Goal: Task Accomplishment & Management: Use online tool/utility

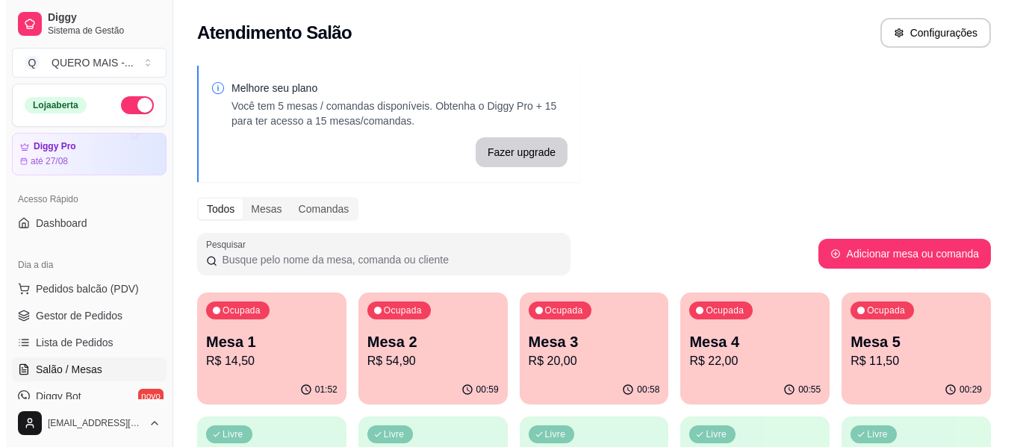
scroll to position [224, 0]
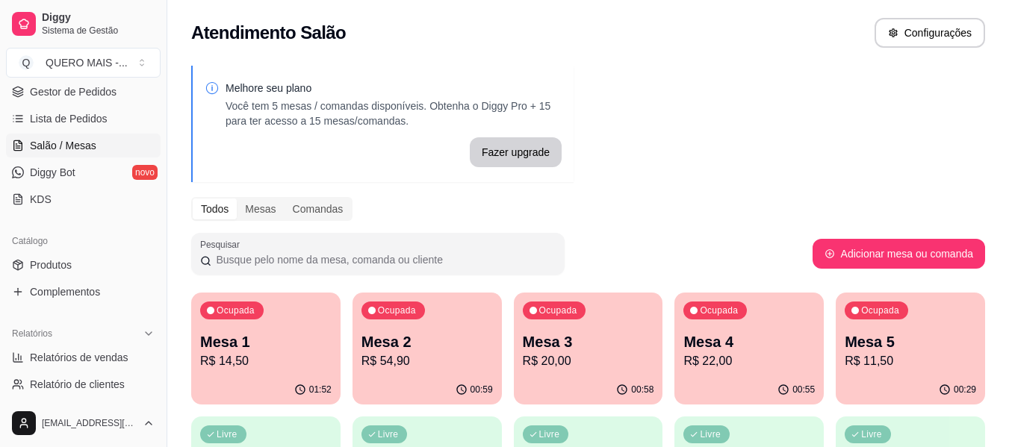
click at [287, 360] on p "R$ 14,50" at bounding box center [265, 361] width 131 height 18
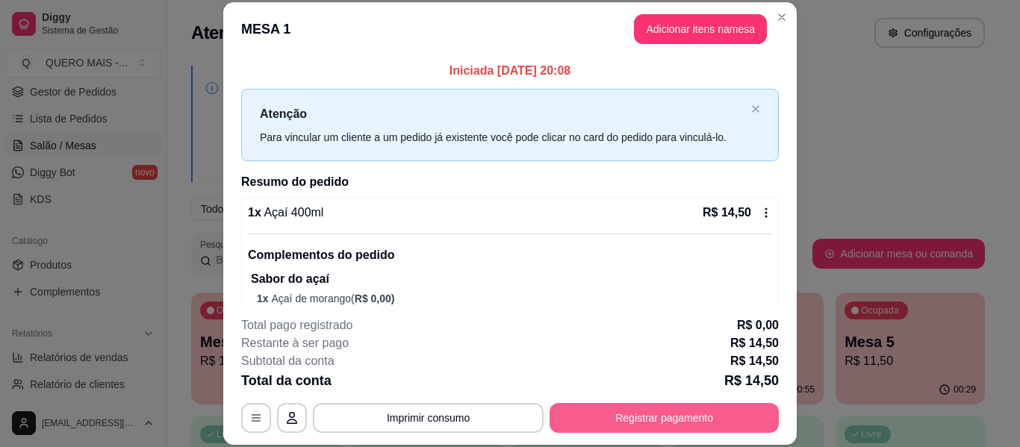
click at [679, 415] on button "Registrar pagamento" at bounding box center [663, 418] width 229 height 30
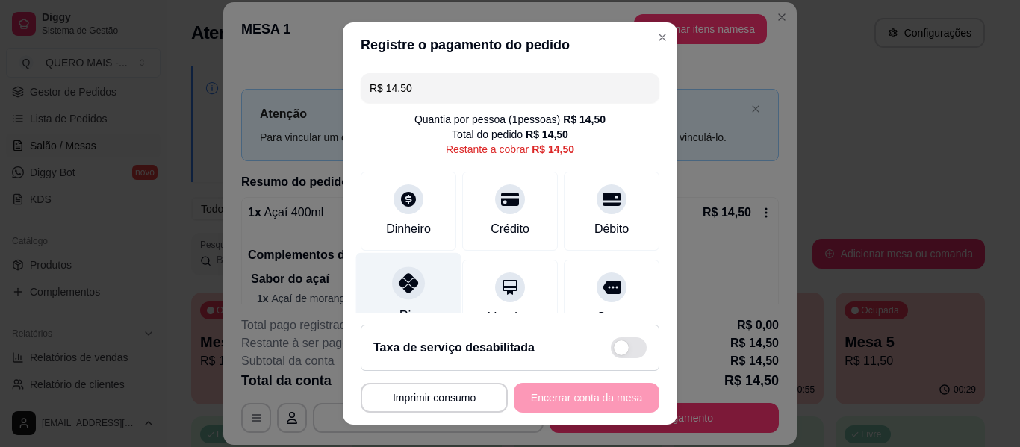
click at [392, 291] on div at bounding box center [408, 283] width 33 height 33
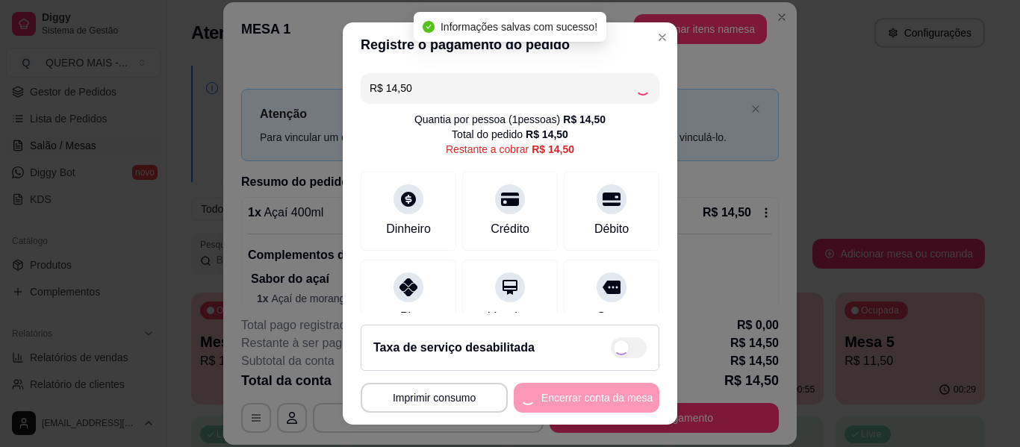
type input "R$ 0,00"
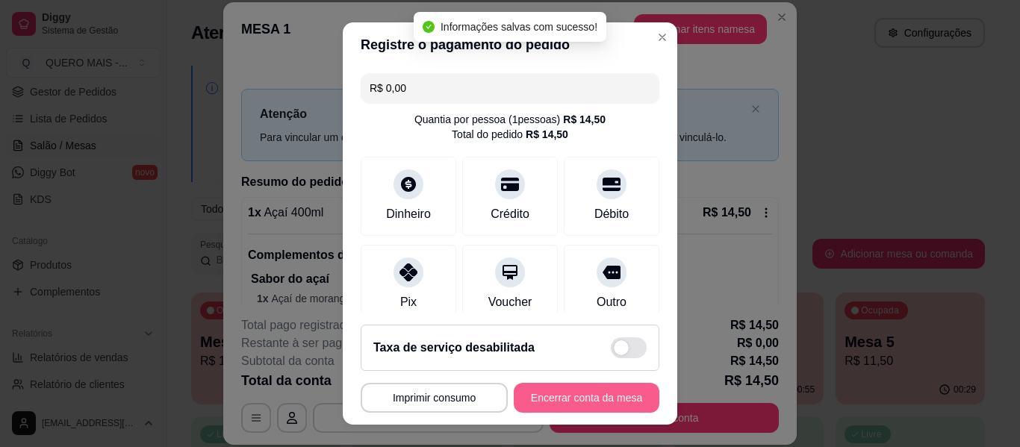
click at [554, 400] on button "Encerrar conta da mesa" at bounding box center [587, 398] width 146 height 30
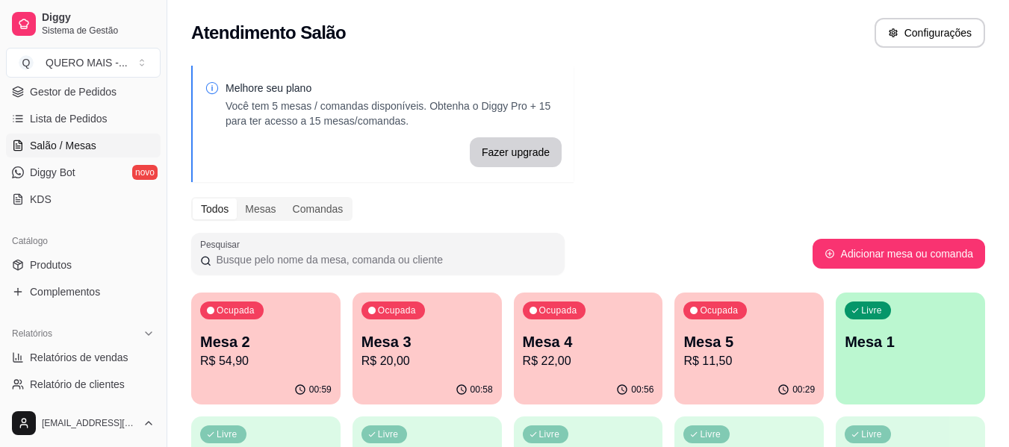
click at [311, 346] on p "Mesa 2" at bounding box center [265, 341] width 131 height 21
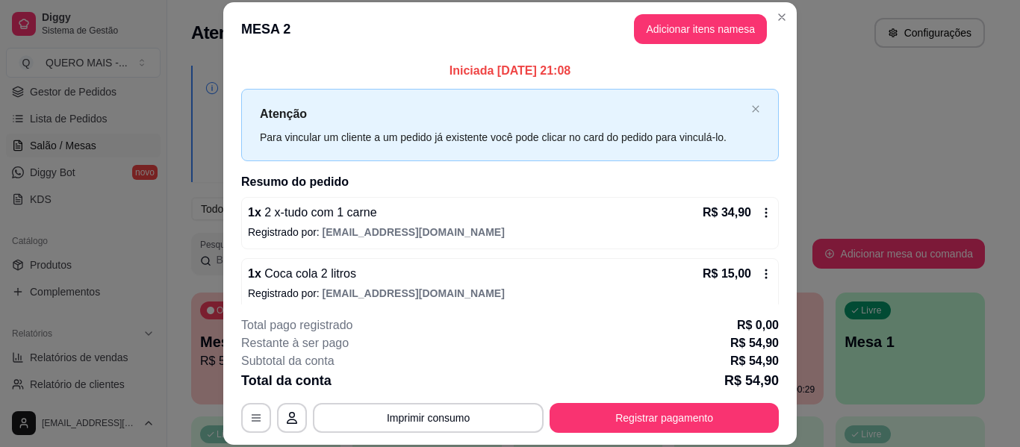
scroll to position [73, 0]
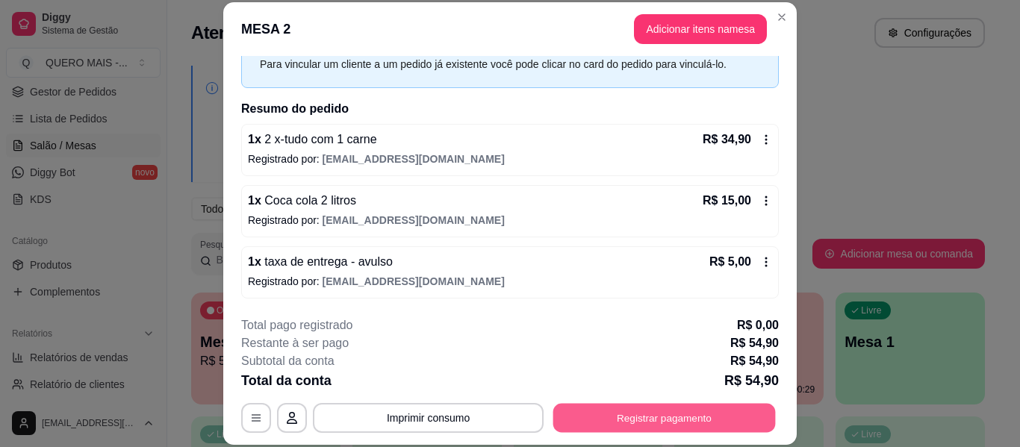
click at [599, 419] on button "Registrar pagamento" at bounding box center [664, 418] width 222 height 29
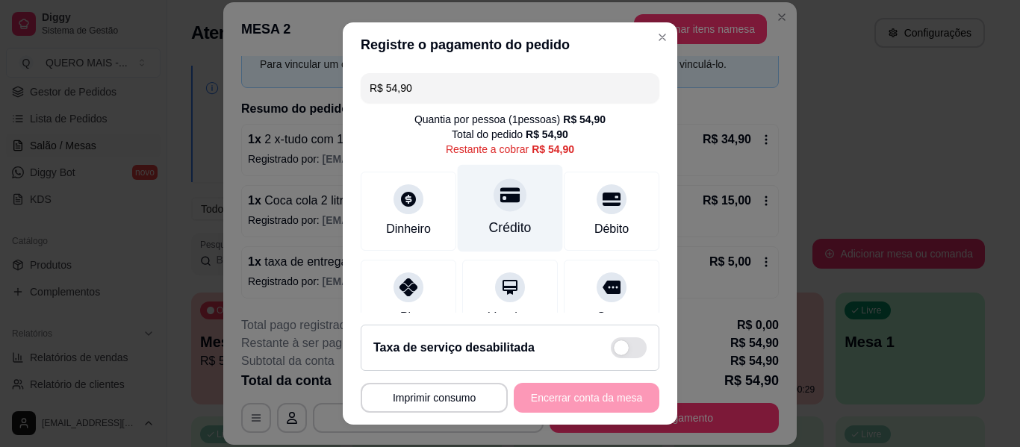
click at [489, 221] on div "Crédito" at bounding box center [510, 227] width 43 height 19
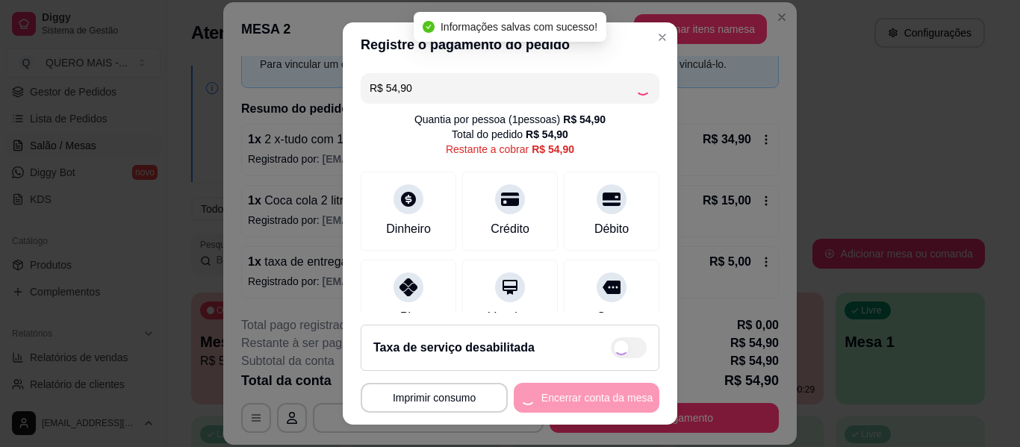
type input "R$ 0,00"
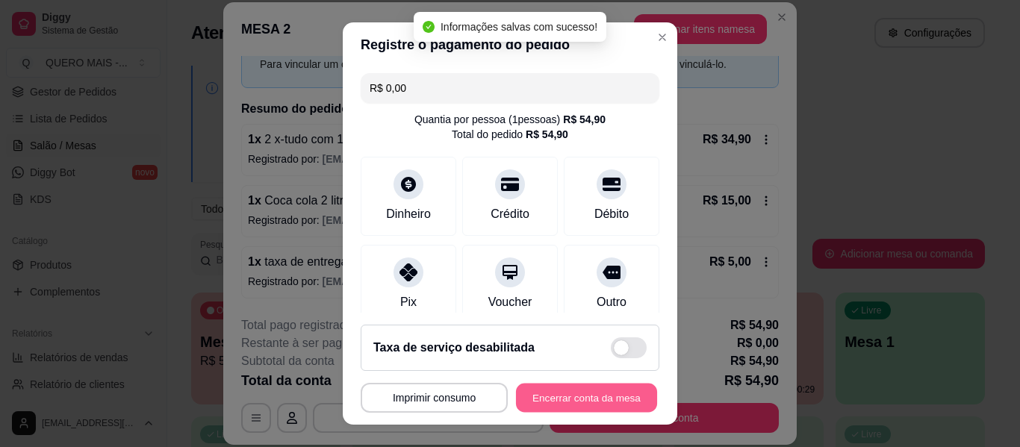
click at [542, 399] on button "Encerrar conta da mesa" at bounding box center [586, 398] width 141 height 29
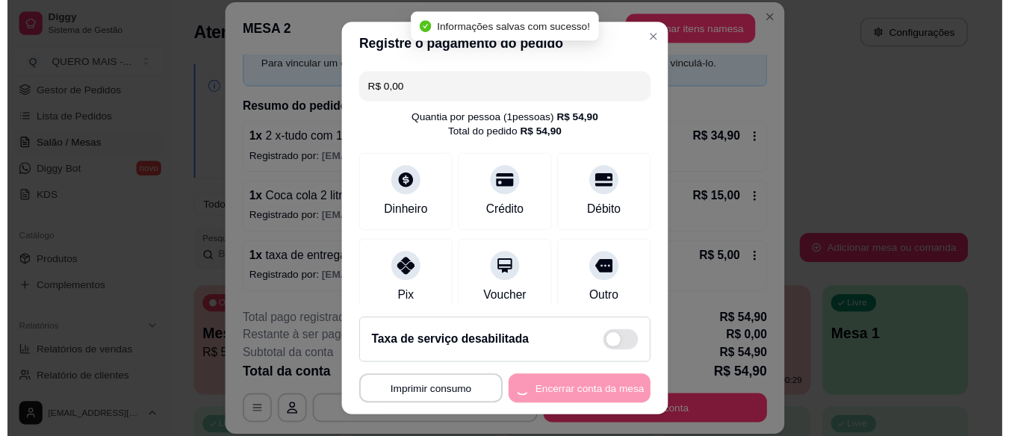
scroll to position [0, 0]
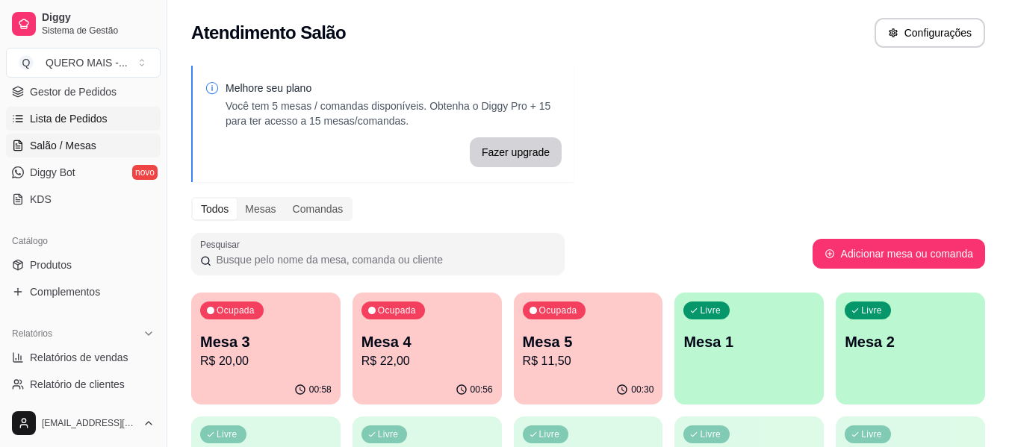
click at [38, 115] on span "Lista de Pedidos" at bounding box center [69, 118] width 78 height 15
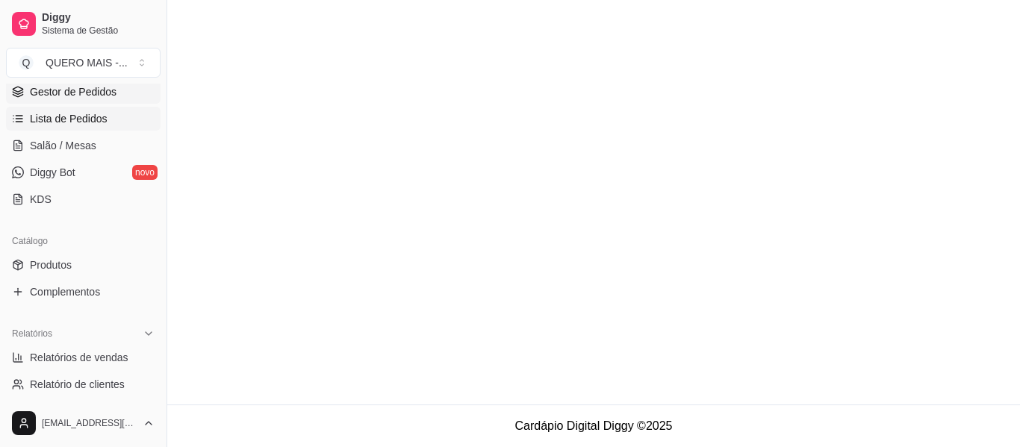
click at [50, 90] on span "Gestor de Pedidos" at bounding box center [73, 91] width 87 height 15
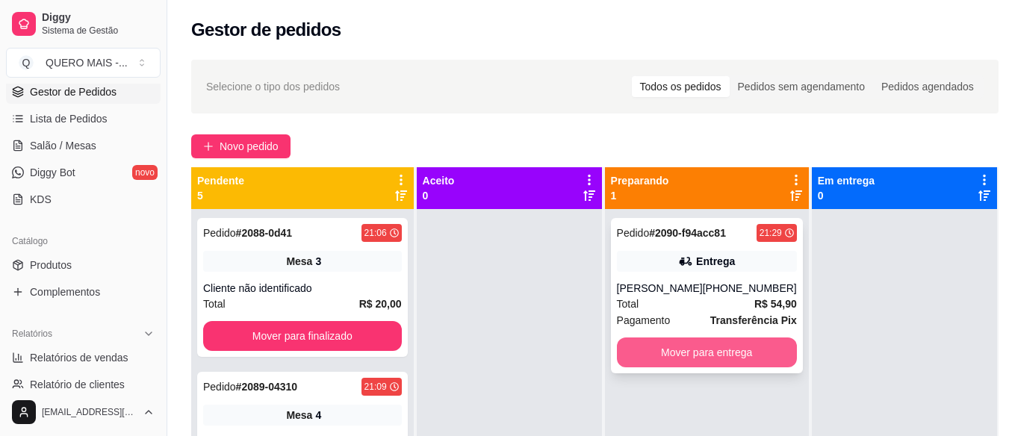
click at [687, 359] on button "Mover para entrega" at bounding box center [707, 352] width 180 height 30
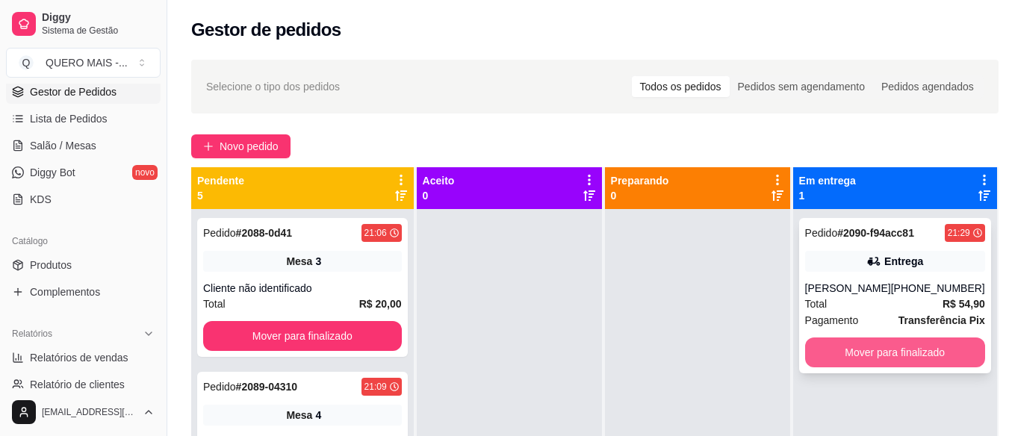
click at [826, 359] on button "Mover para finalizado" at bounding box center [895, 352] width 180 height 30
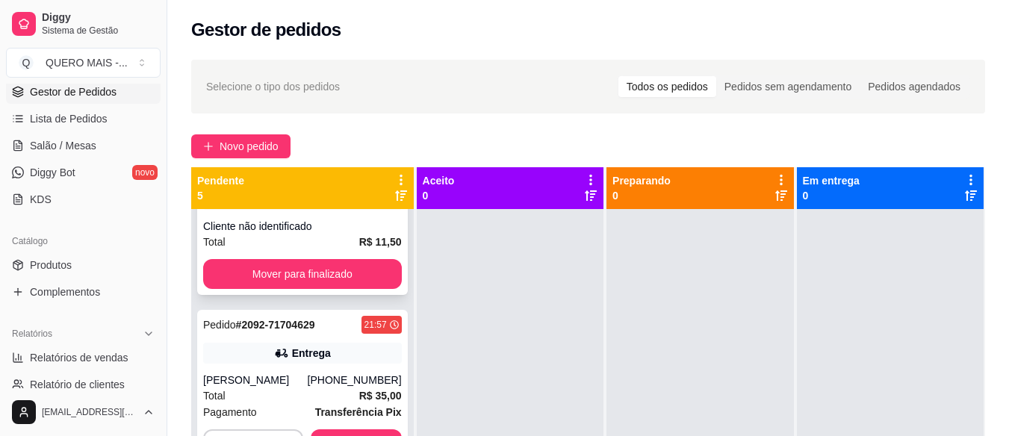
scroll to position [42, 0]
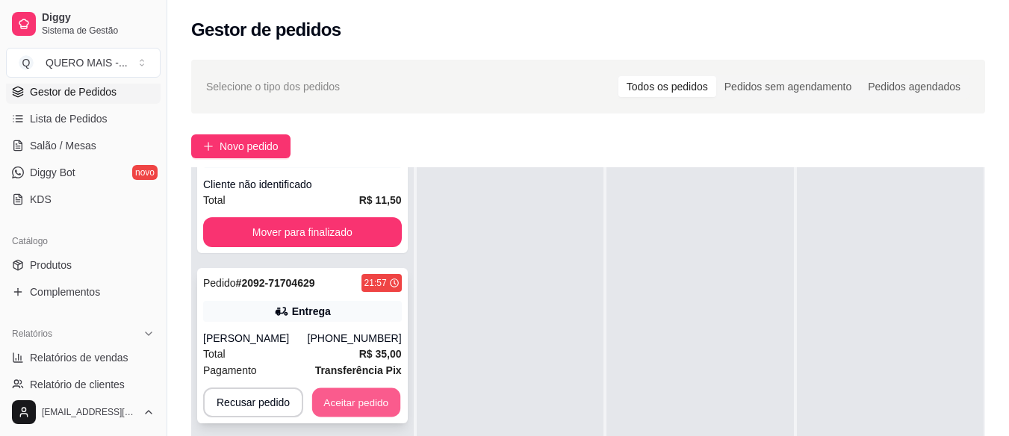
click at [359, 402] on button "Aceitar pedido" at bounding box center [356, 402] width 88 height 29
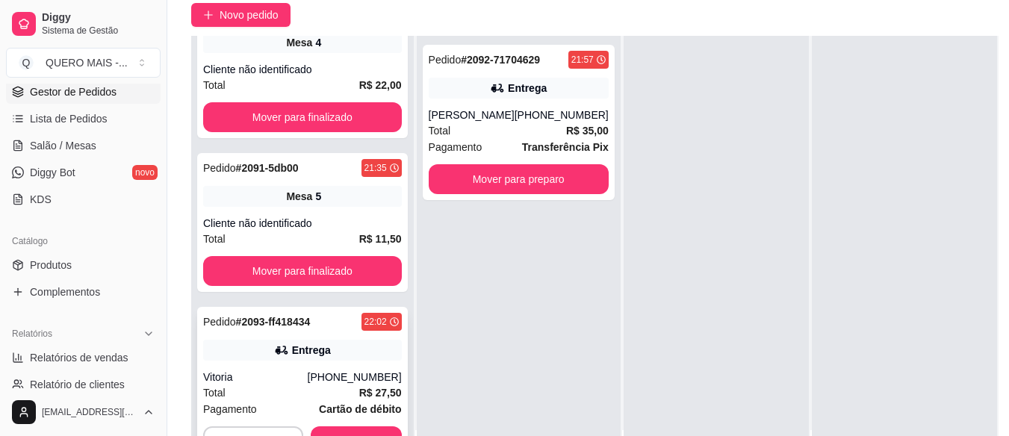
scroll to position [239, 0]
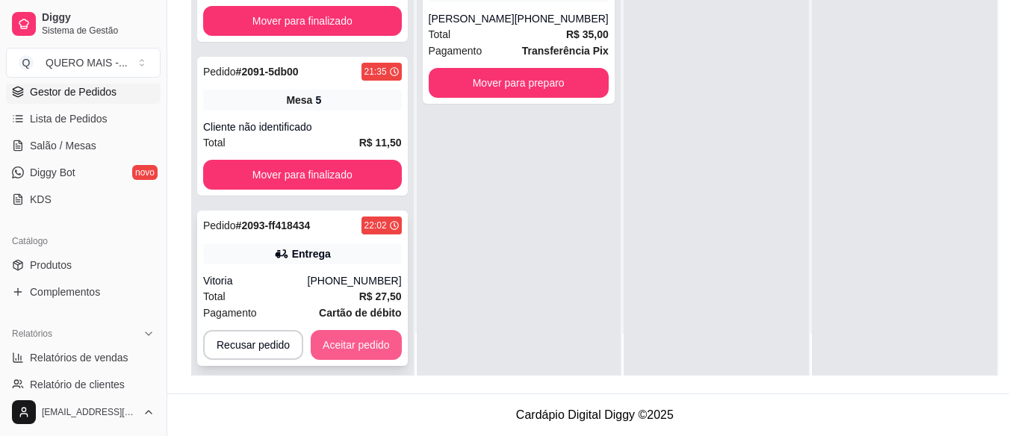
click at [346, 346] on button "Aceitar pedido" at bounding box center [356, 345] width 91 height 30
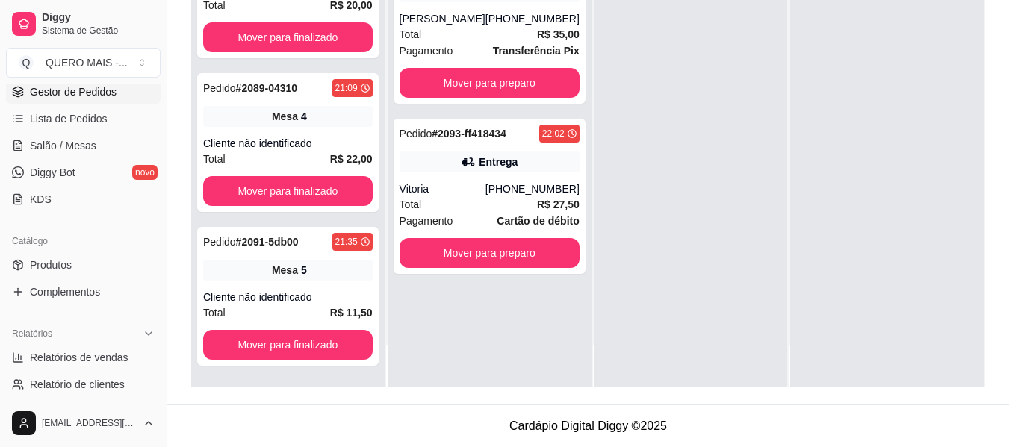
scroll to position [29, 0]
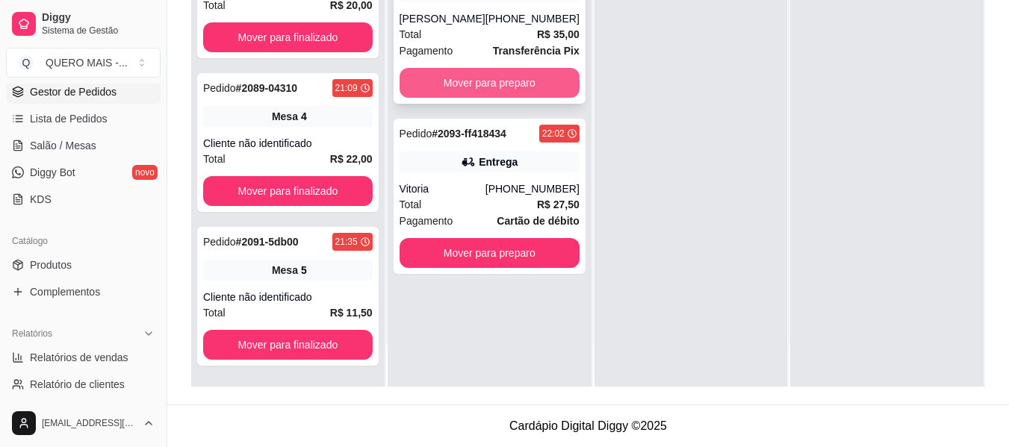
click at [508, 75] on button "Mover para preparo" at bounding box center [489, 83] width 180 height 30
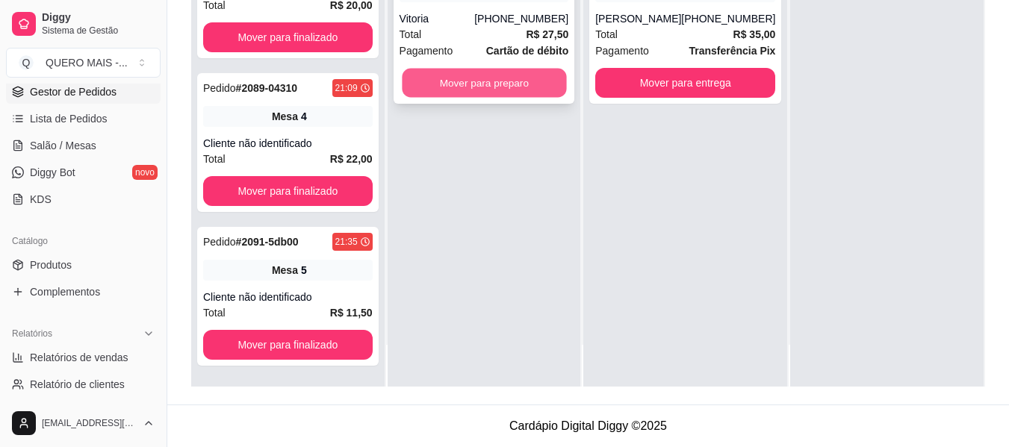
click at [496, 94] on button "Mover para preparo" at bounding box center [484, 83] width 164 height 29
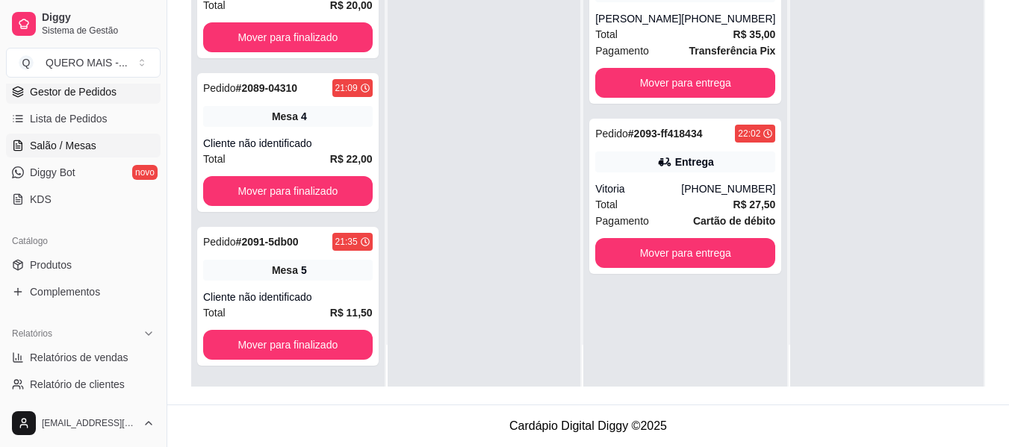
click at [40, 145] on span "Salão / Mesas" at bounding box center [63, 145] width 66 height 15
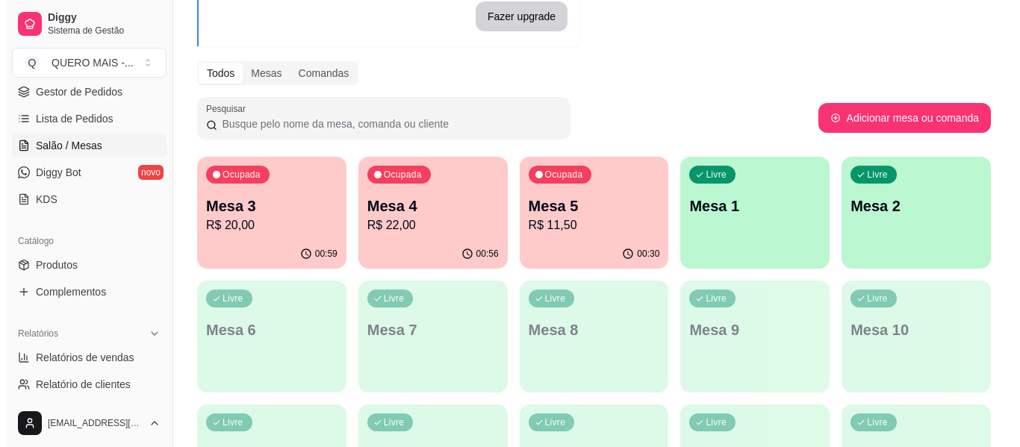
scroll to position [149, 0]
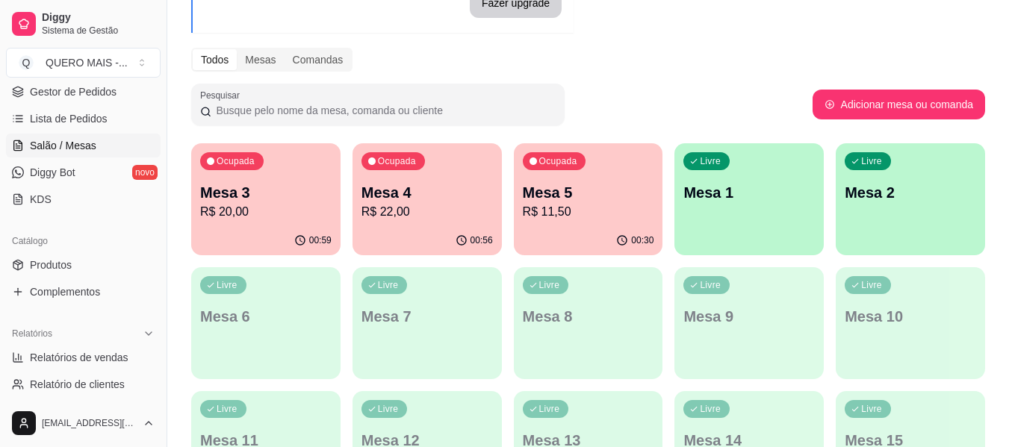
click at [298, 217] on p "R$ 20,00" at bounding box center [265, 212] width 131 height 18
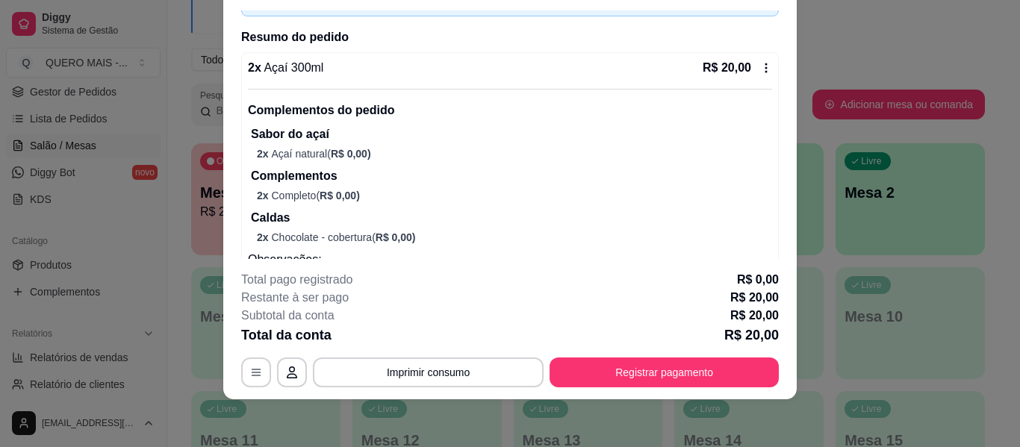
scroll to position [161, 0]
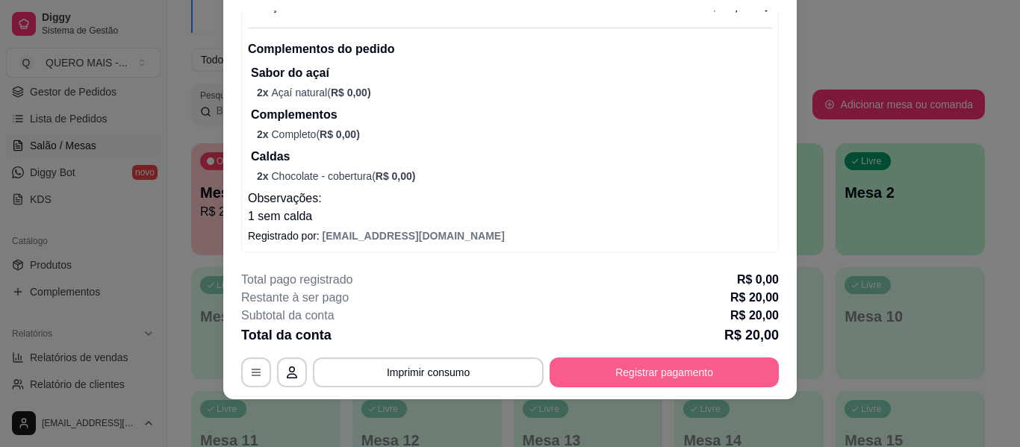
click at [645, 375] on button "Registrar pagamento" at bounding box center [663, 373] width 229 height 30
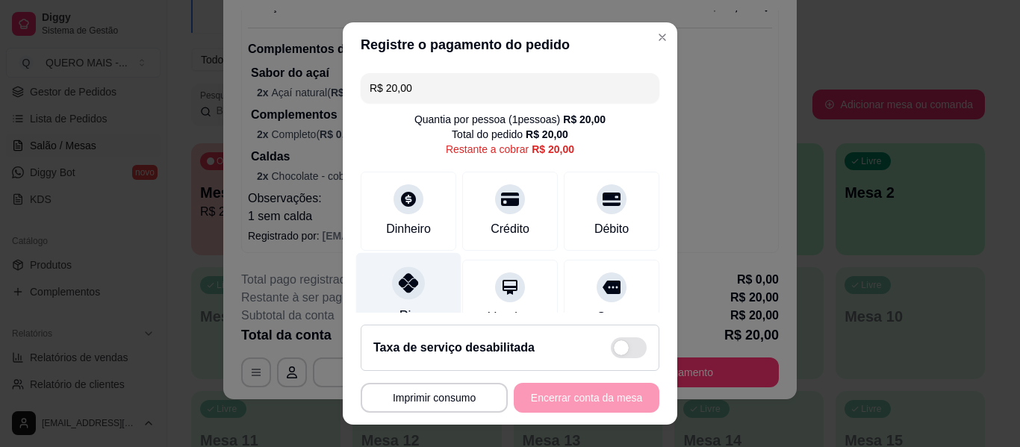
click at [412, 293] on div at bounding box center [408, 283] width 33 height 33
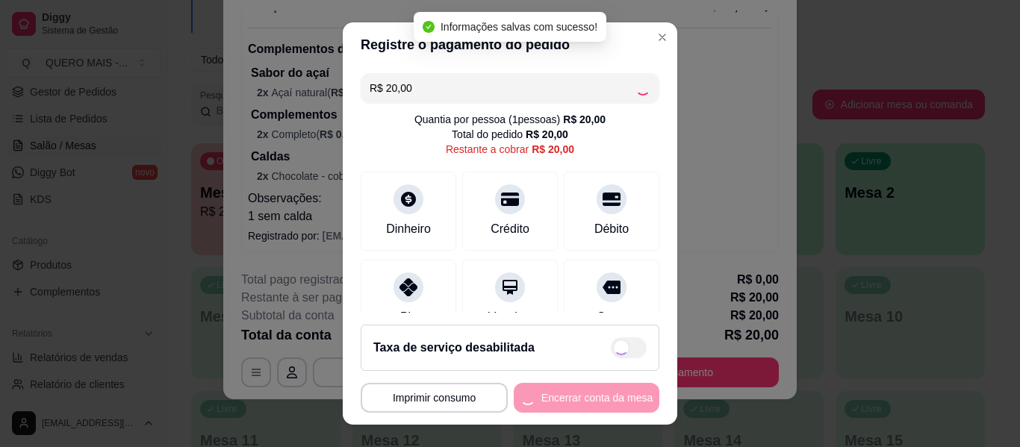
type input "R$ 0,00"
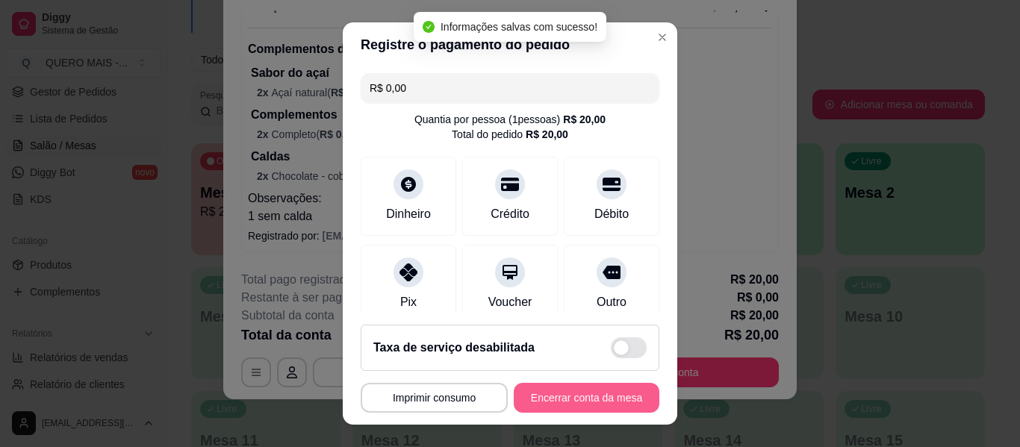
click at [562, 396] on button "Encerrar conta da mesa" at bounding box center [587, 398] width 146 height 30
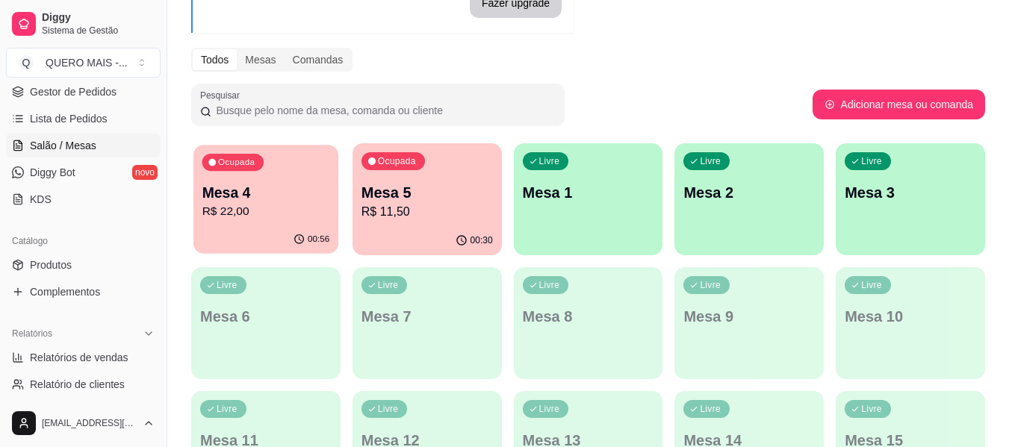
click at [277, 220] on p "R$ 22,00" at bounding box center [266, 211] width 128 height 17
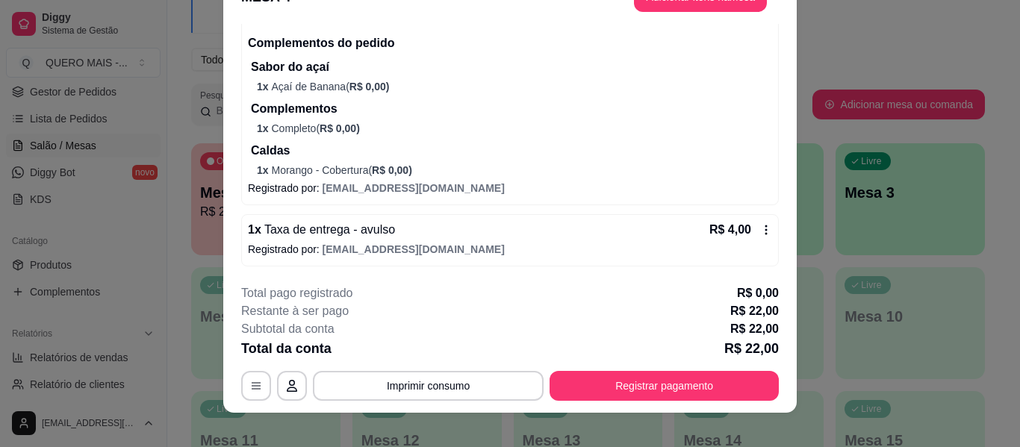
scroll to position [46, 0]
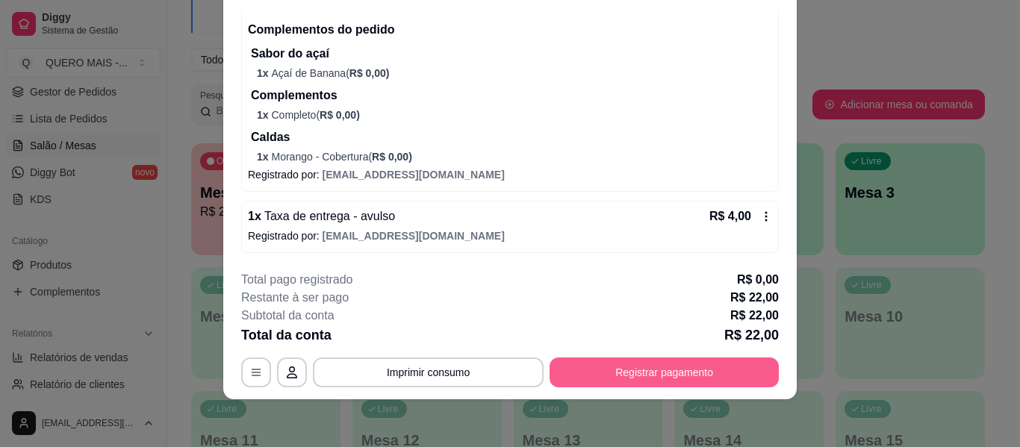
click at [637, 375] on button "Registrar pagamento" at bounding box center [663, 373] width 229 height 30
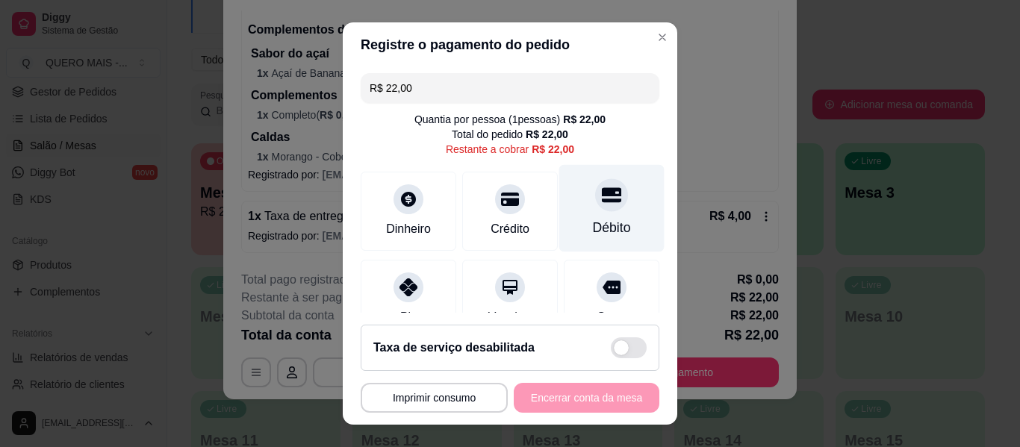
click at [607, 204] on div "Débito" at bounding box center [611, 208] width 105 height 87
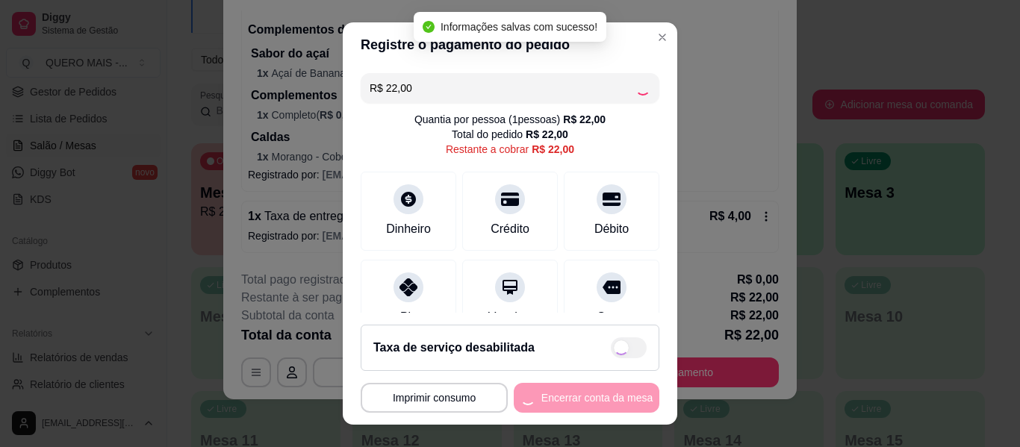
type input "R$ 0,00"
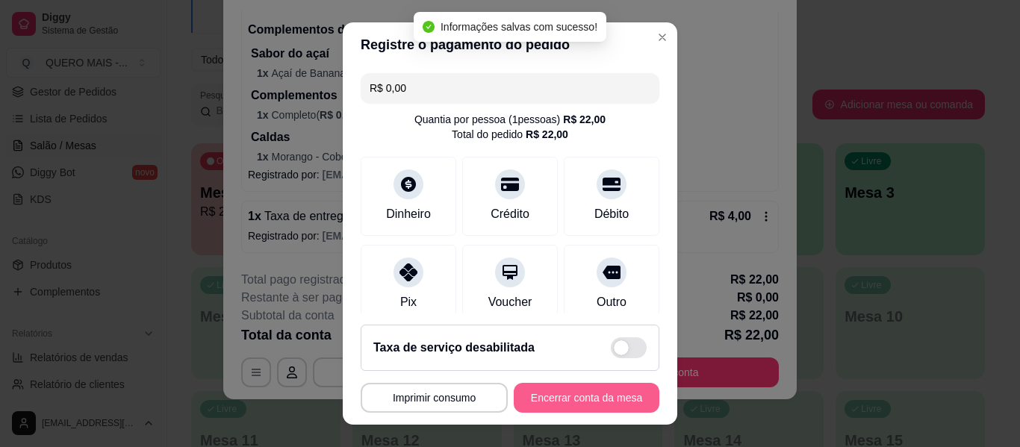
click at [567, 396] on button "Encerrar conta da mesa" at bounding box center [587, 398] width 146 height 30
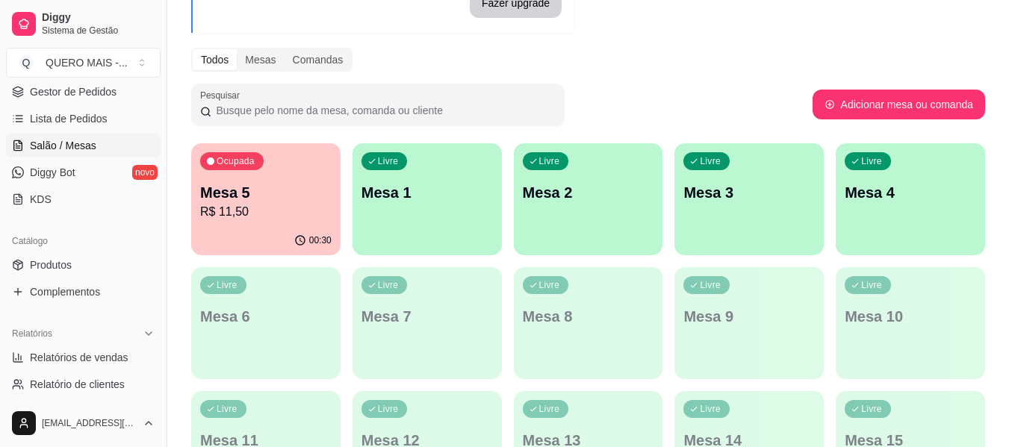
click at [253, 222] on div "Ocupada Mesa 5 R$ 11,50" at bounding box center [265, 184] width 149 height 83
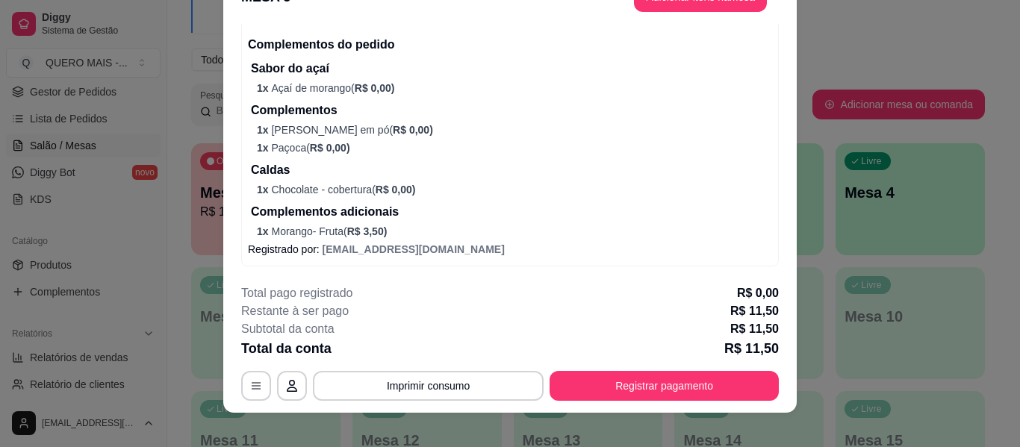
scroll to position [46, 0]
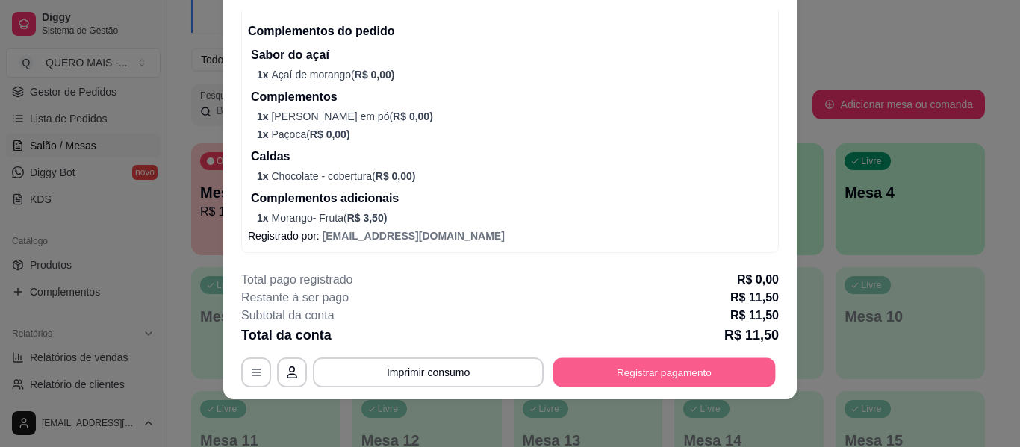
click at [644, 376] on button "Registrar pagamento" at bounding box center [664, 372] width 222 height 29
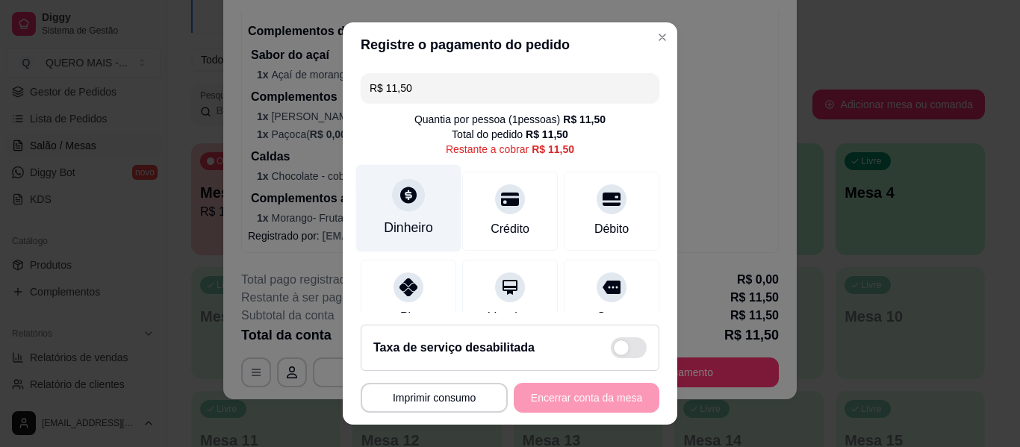
click at [379, 206] on div "Dinheiro" at bounding box center [408, 208] width 105 height 87
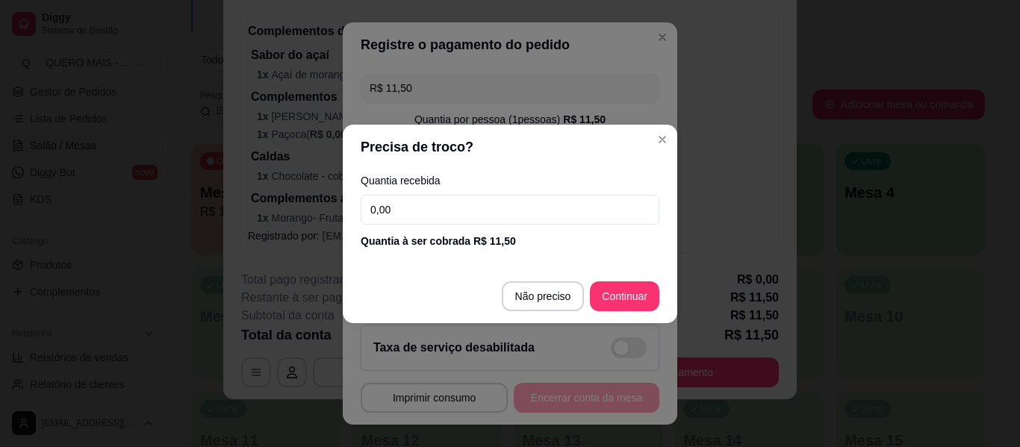
click at [442, 216] on input "0,00" at bounding box center [510, 210] width 299 height 30
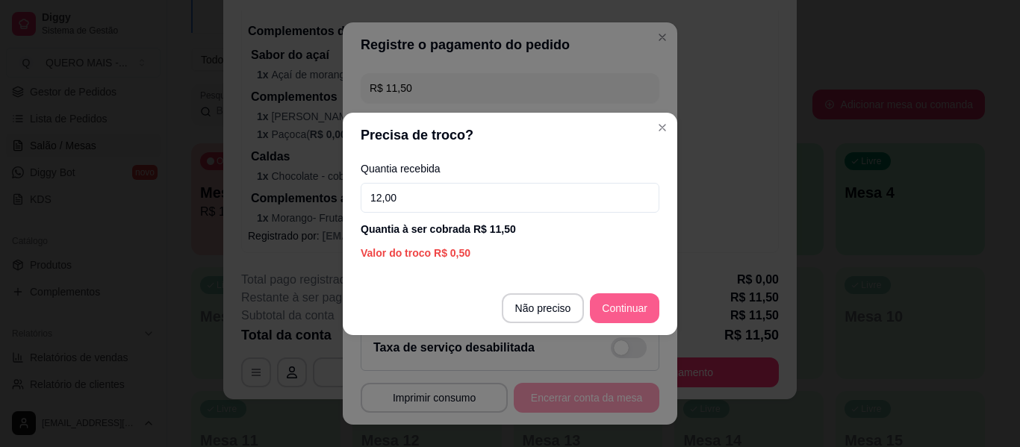
type input "12,00"
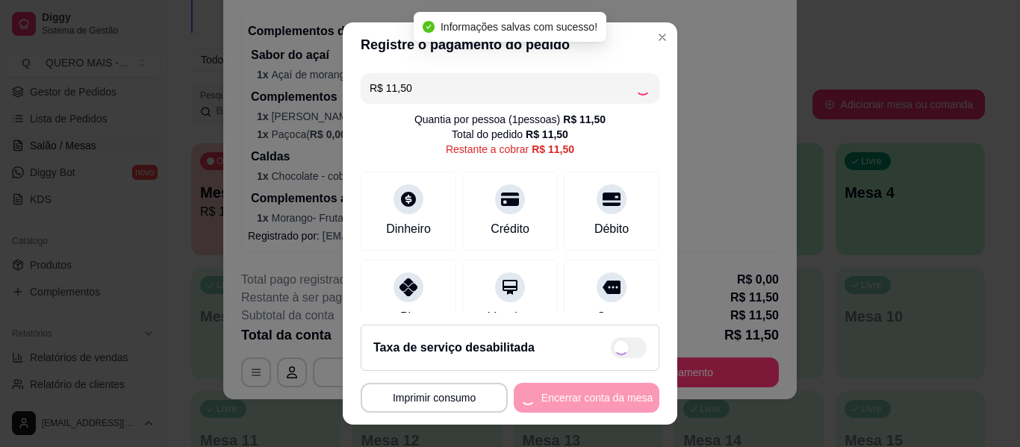
type input "R$ 0,00"
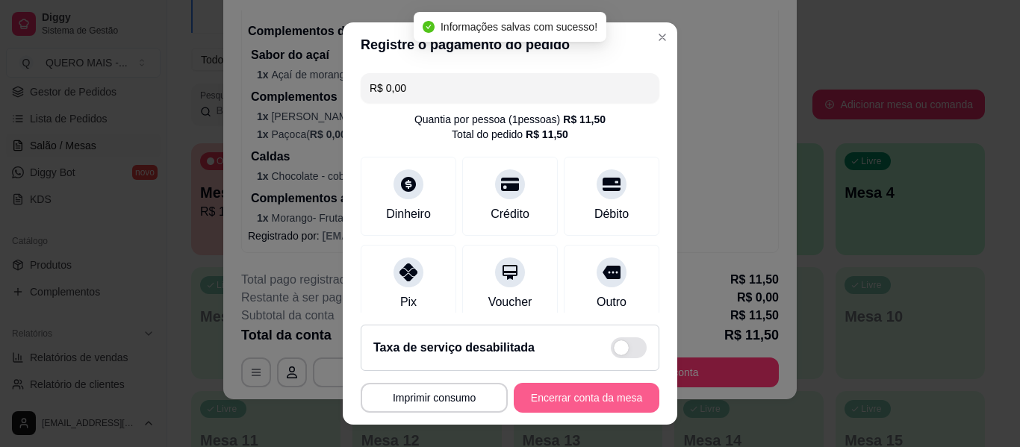
click at [560, 398] on button "Encerrar conta da mesa" at bounding box center [587, 398] width 146 height 30
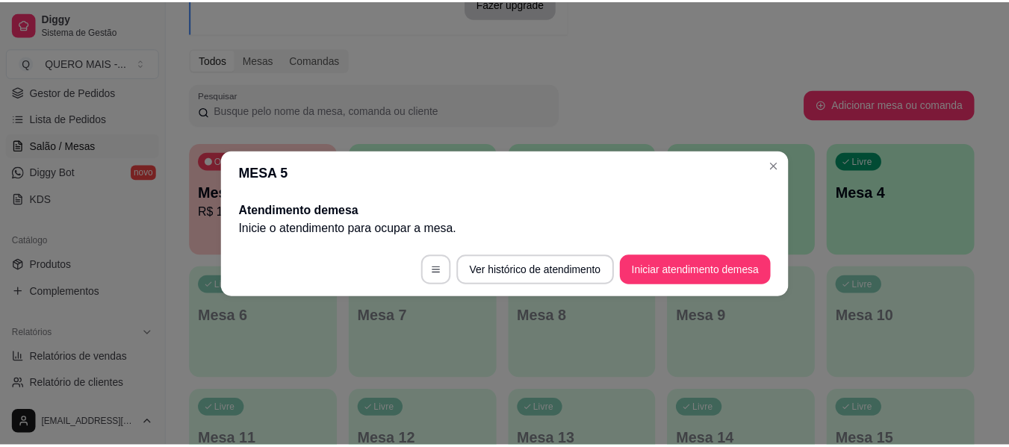
scroll to position [0, 0]
